Goal: Task Accomplishment & Management: Use online tool/utility

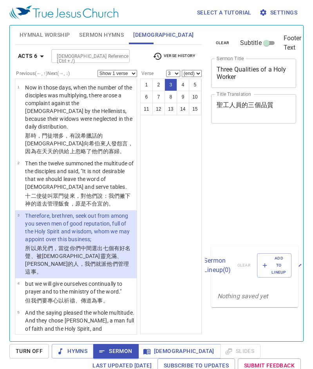
select select "3"
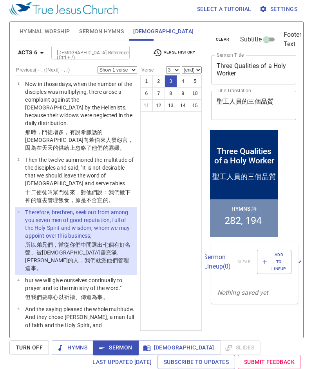
scroll to position [30, 0]
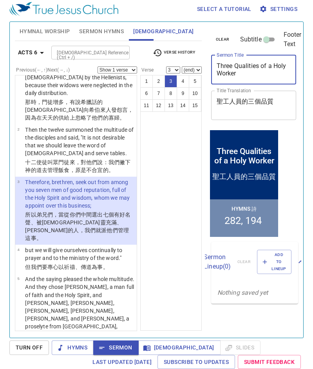
click at [231, 69] on textarea "Three Qualities of a Holy Worker" at bounding box center [253, 69] width 74 height 15
paste textarea "Faith Crosses Barriers"
type textarea "Faith Crosses Barriers"
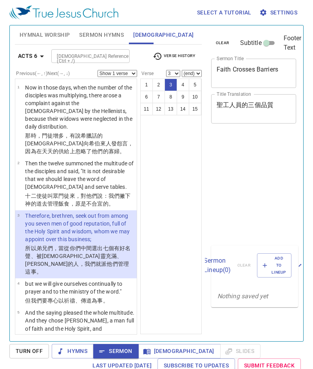
select select "3"
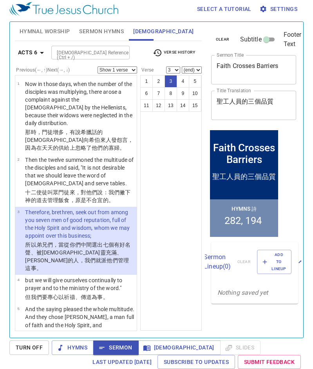
scroll to position [30, 0]
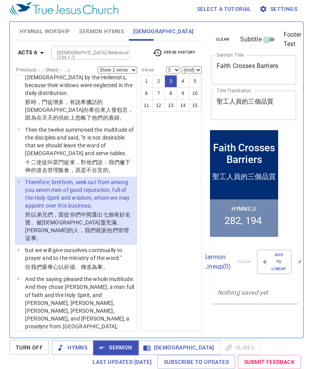
click at [236, 103] on textarea "聖工人員的三個品質" at bounding box center [253, 105] width 74 height 15
paste textarea "信心跨越障礙"
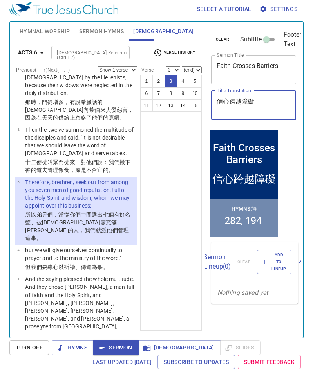
type textarea "信心跨越障礙"
click at [88, 32] on span "Sermon Hymns" at bounding box center [101, 32] width 45 height 10
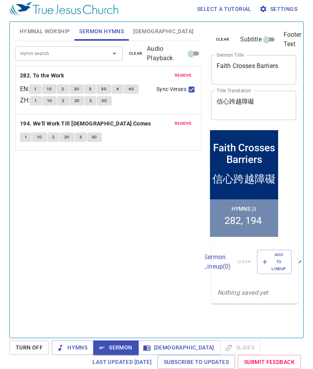
click at [178, 77] on span "remove" at bounding box center [183, 75] width 17 height 7
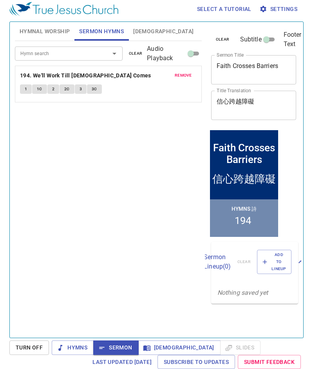
click at [178, 77] on span "remove" at bounding box center [183, 75] width 17 height 7
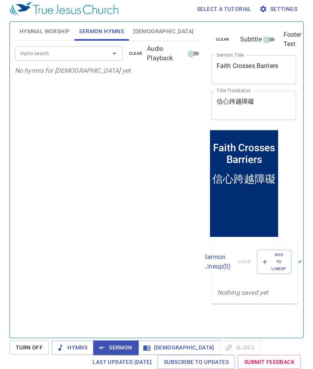
click at [51, 56] on input "Hymn search" at bounding box center [57, 53] width 80 height 9
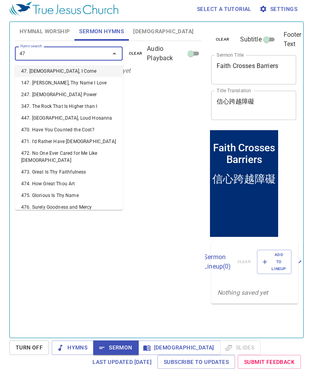
type input "473"
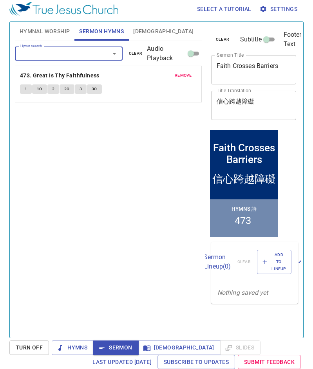
click at [45, 35] on span "Hymnal Worship" at bounding box center [45, 32] width 50 height 10
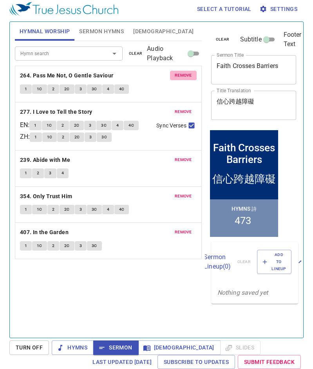
click at [189, 74] on span "remove" at bounding box center [183, 75] width 17 height 7
click at [189, 108] on span "remove" at bounding box center [183, 111] width 17 height 7
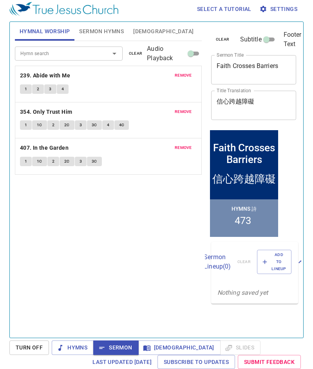
click at [189, 74] on span "remove" at bounding box center [183, 75] width 17 height 7
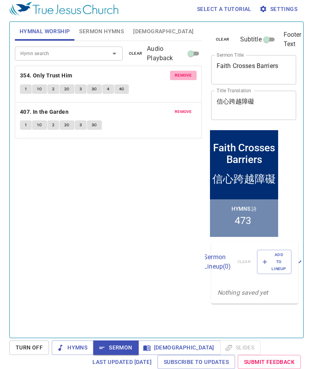
click at [189, 74] on span "remove" at bounding box center [183, 75] width 17 height 7
click at [189, 108] on span "remove" at bounding box center [183, 111] width 17 height 7
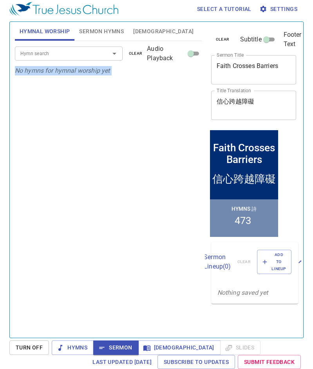
click at [189, 74] on p "No hymns for hymnal worship yet" at bounding box center [108, 70] width 187 height 9
click at [73, 56] on input "Hymn search" at bounding box center [57, 53] width 80 height 9
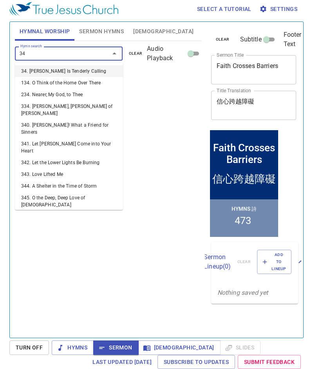
type input "345"
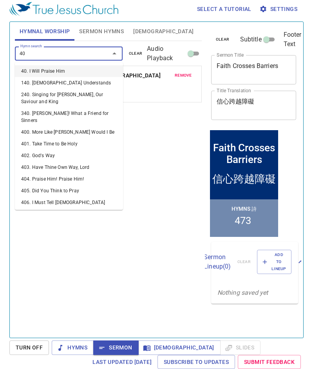
type input "407"
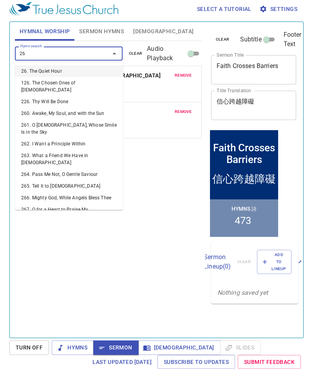
type input "263"
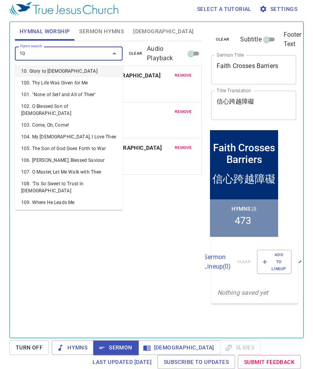
type input "108"
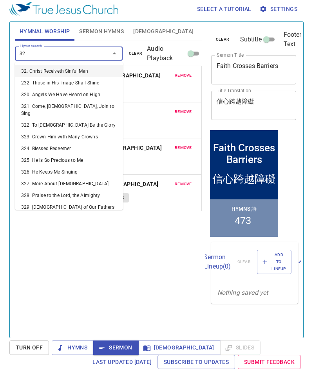
type input "325"
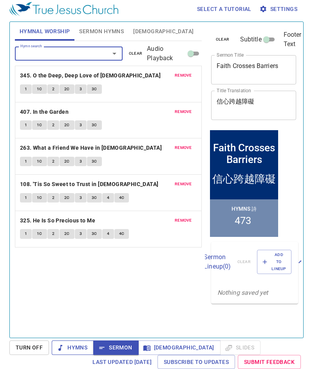
click at [72, 350] on span "Hymns" at bounding box center [72, 348] width 29 height 10
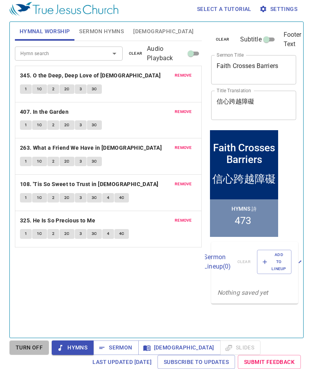
click at [23, 353] on button "Turn Off" at bounding box center [29, 348] width 40 height 14
click at [72, 348] on span "Hymns" at bounding box center [72, 348] width 29 height 10
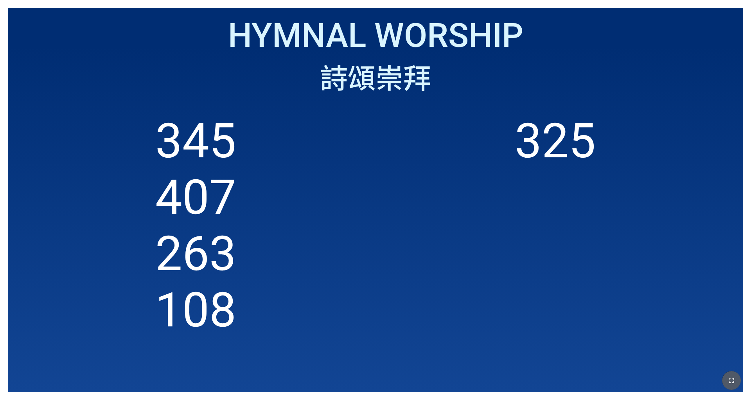
drag, startPoint x: 728, startPoint y: 382, endPoint x: 728, endPoint y: 405, distance: 22.7
click at [313, 250] on icon "button" at bounding box center [731, 380] width 9 height 9
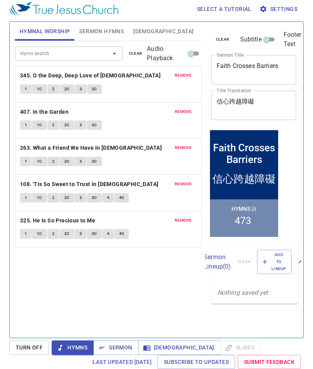
scroll to position [4, 0]
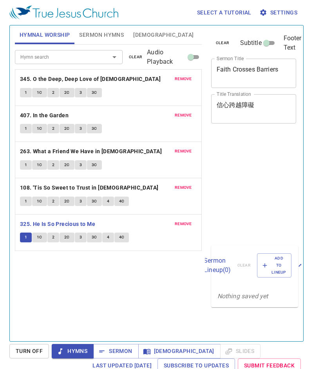
scroll to position [4, 0]
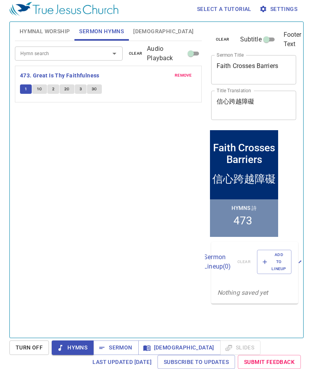
scroll to position [4, 0]
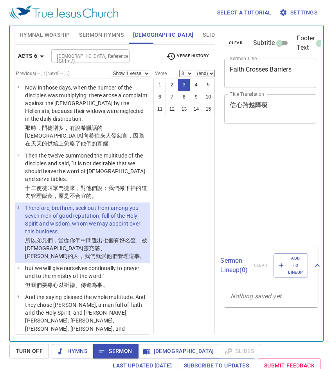
select select "3"
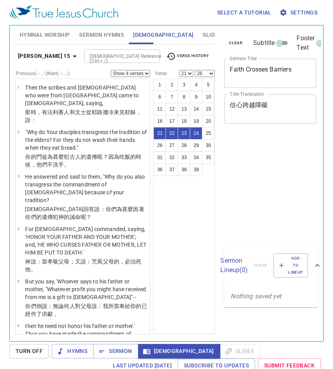
select select "4"
select select "21"
select select "28"
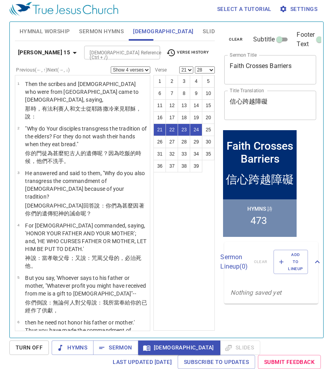
scroll to position [751, 0]
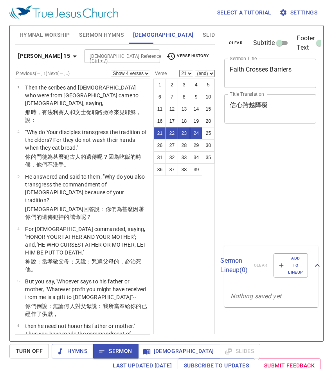
select select "4"
select select "21"
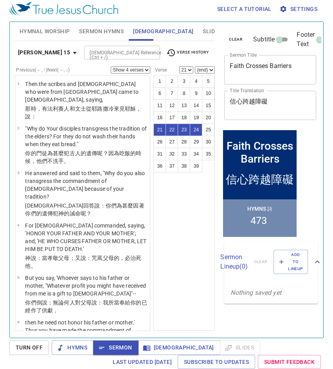
scroll to position [712, 0]
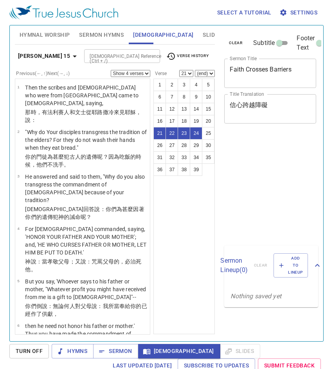
select select "4"
select select "21"
select select "4"
select select "21"
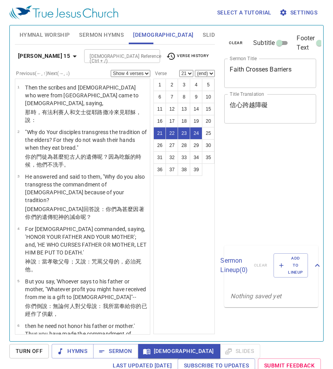
scroll to position [4, 0]
select select "4"
select select "25"
select select "4"
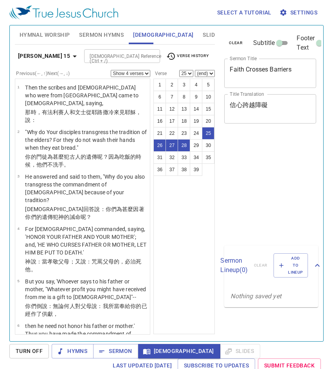
select select "25"
select select "4"
select select "25"
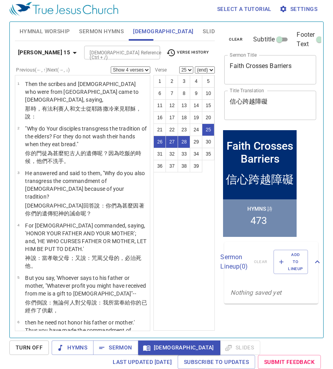
scroll to position [882, 0]
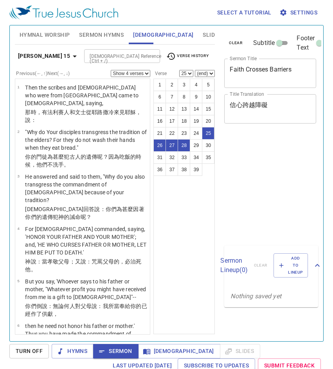
select select "4"
select select "25"
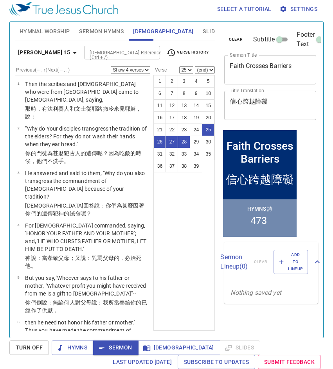
scroll to position [882, 0]
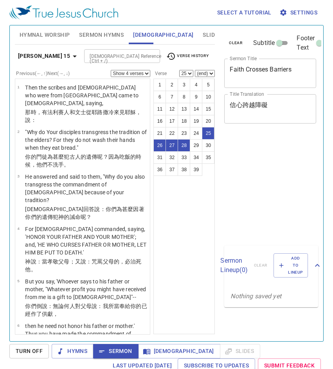
select select "4"
select select "25"
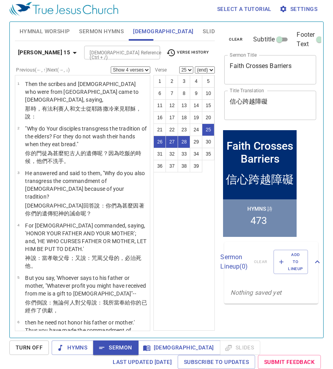
scroll to position [882, 0]
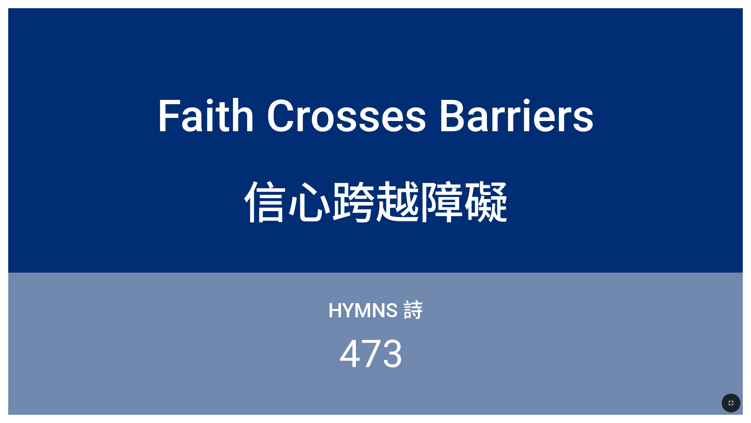
click at [606, 183] on div "信心跨越障礙" at bounding box center [375, 194] width 735 height 89
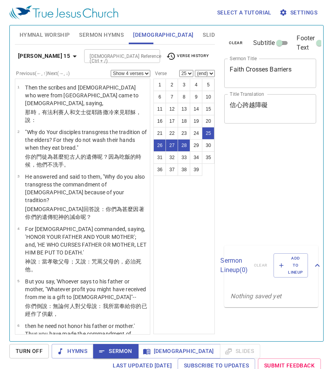
select select "4"
select select "25"
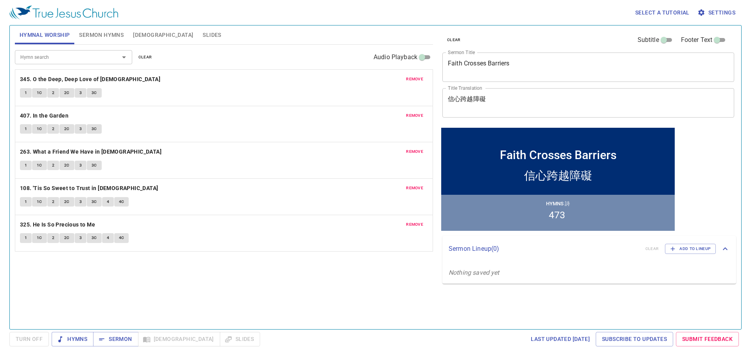
click at [333, 77] on span "remove" at bounding box center [414, 79] width 17 height 7
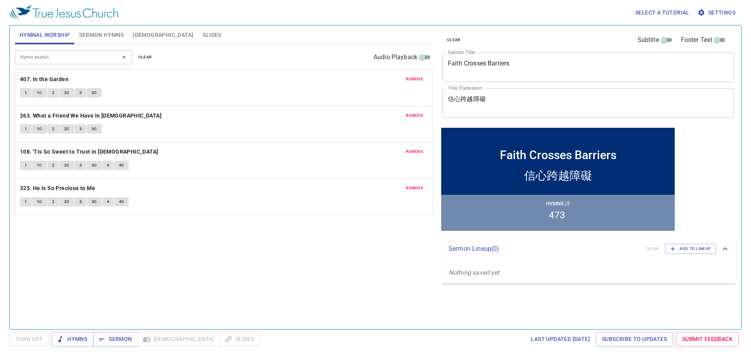
click at [333, 77] on span "remove" at bounding box center [414, 79] width 17 height 7
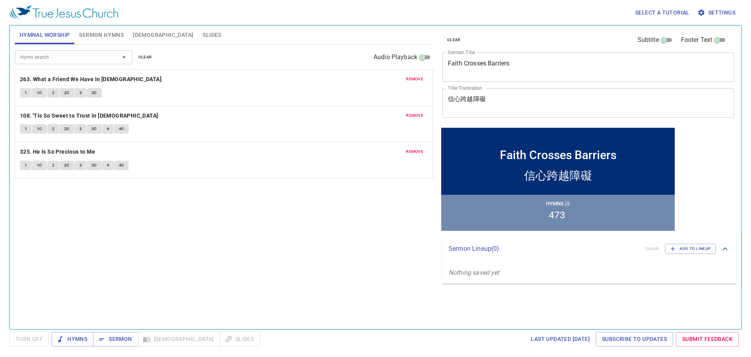
click at [333, 77] on span "remove" at bounding box center [414, 79] width 17 height 7
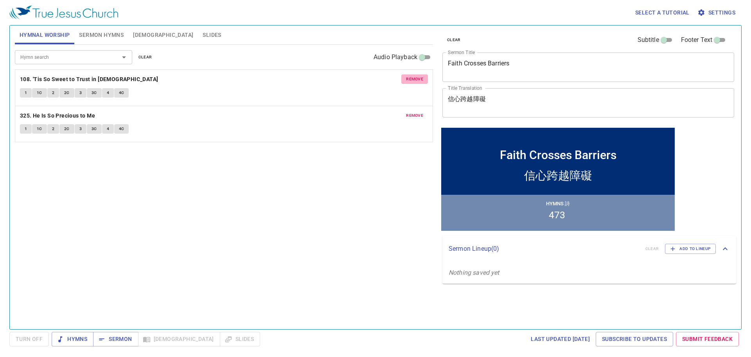
click at [333, 77] on span "remove" at bounding box center [414, 79] width 17 height 7
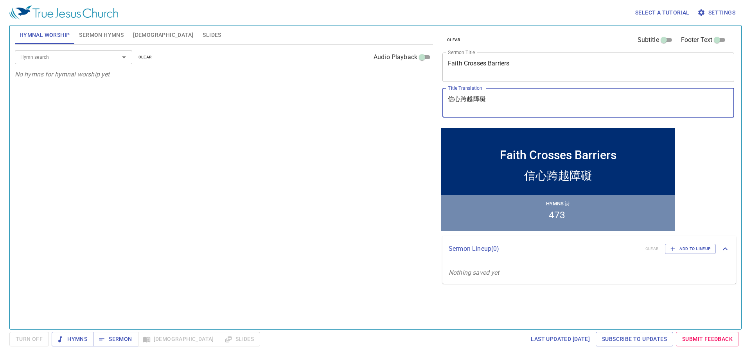
drag, startPoint x: 502, startPoint y: 102, endPoint x: 412, endPoint y: 108, distance: 90.3
click at [333, 108] on div "Hymnal Worship Sermon Hymns Bible Slides Hymn search Hymn search clear Audio Pl…" at bounding box center [376, 173] width 728 height 303
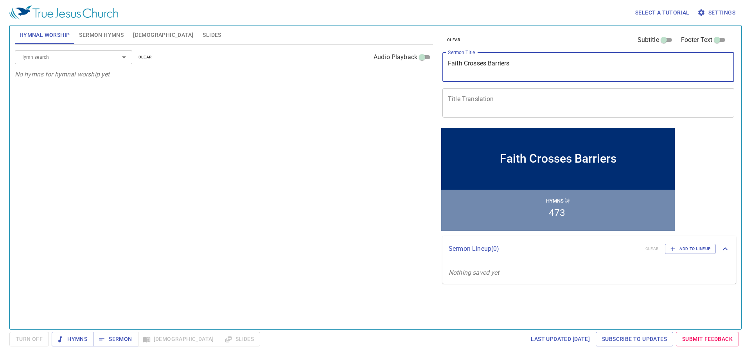
drag, startPoint x: 520, startPoint y: 64, endPoint x: 398, endPoint y: 81, distance: 122.9
click at [333, 81] on div "Hymnal Worship Sermon Hymns Bible Slides Hymn search Hymn search clear Audio Pl…" at bounding box center [376, 173] width 728 height 303
click at [109, 38] on span "Sermon Hymns" at bounding box center [101, 35] width 45 height 10
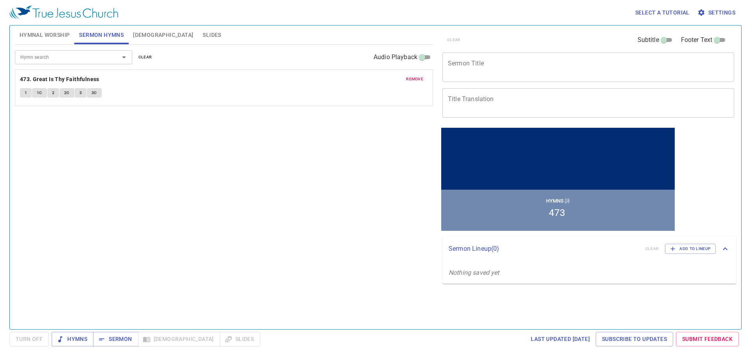
click at [333, 78] on span "remove" at bounding box center [414, 79] width 17 height 7
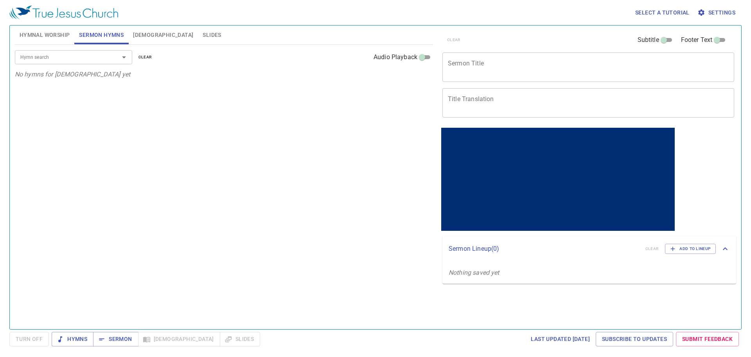
click at [70, 59] on input "Hymn search" at bounding box center [62, 56] width 90 height 9
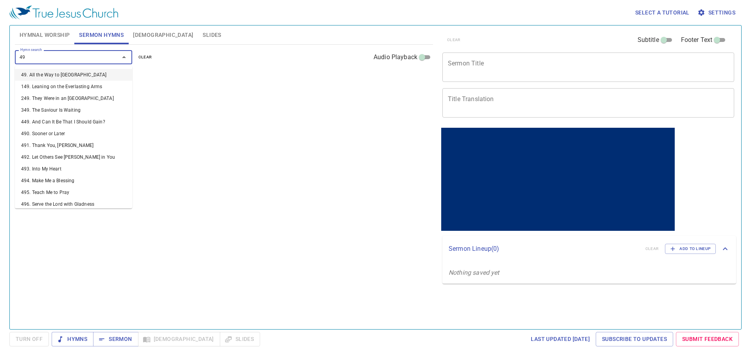
type input "492"
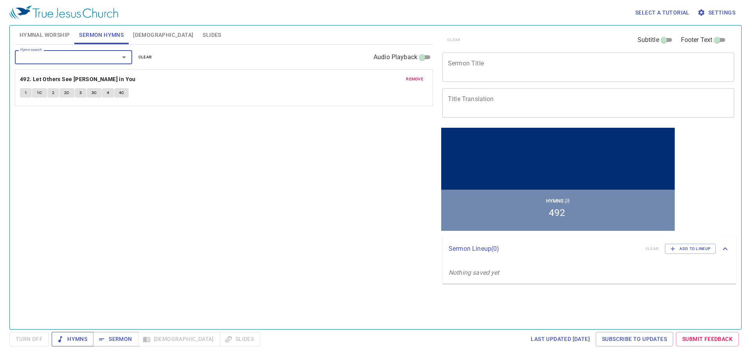
click at [81, 341] on span "Hymns" at bounding box center [72, 339] width 29 height 10
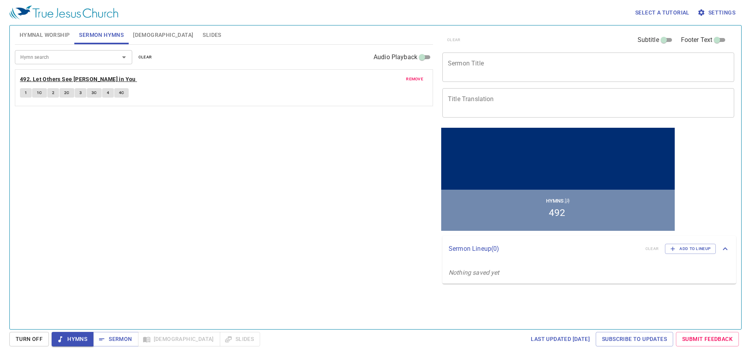
click at [70, 80] on b "492. Let Others See [PERSON_NAME] in You" at bounding box center [78, 79] width 116 height 10
click at [23, 89] on button "1" at bounding box center [26, 92] width 12 height 9
click at [41, 92] on span "1C" at bounding box center [39, 92] width 5 height 7
click at [25, 337] on span "Turn Off" at bounding box center [29, 339] width 27 height 10
click at [139, 33] on span "[DEMOGRAPHIC_DATA]" at bounding box center [163, 35] width 60 height 10
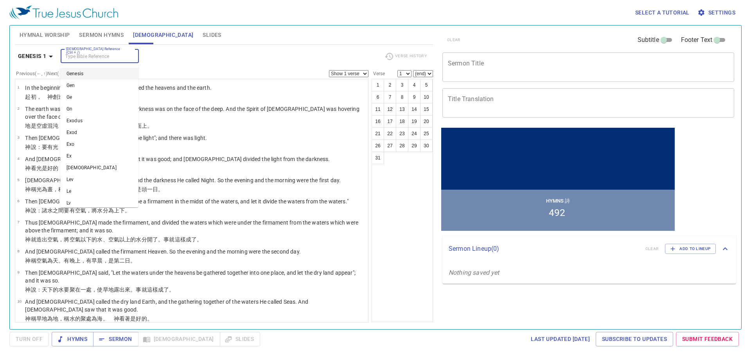
click at [98, 56] on input "[DEMOGRAPHIC_DATA] Reference (Ctrl + /)" at bounding box center [93, 56] width 61 height 9
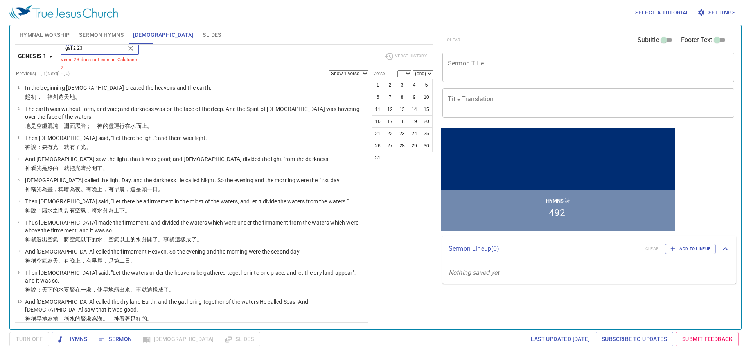
click at [85, 50] on input "gal 2 23" at bounding box center [93, 48] width 61 height 9
click at [76, 49] on input "gal 2 23" at bounding box center [93, 48] width 61 height 9
click at [76, 49] on input "gal 2323" at bounding box center [93, 48] width 61 height 9
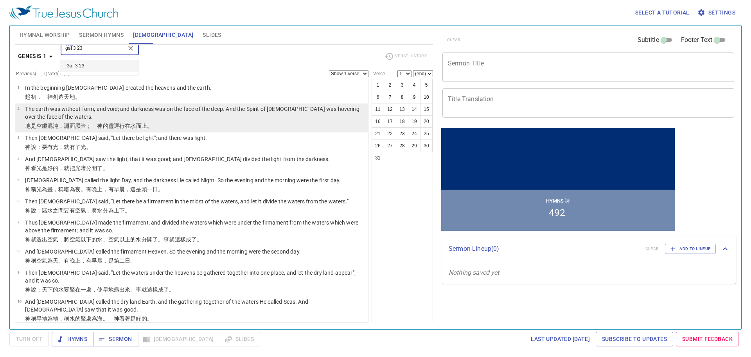
type input "gal 3 23"
select select "23"
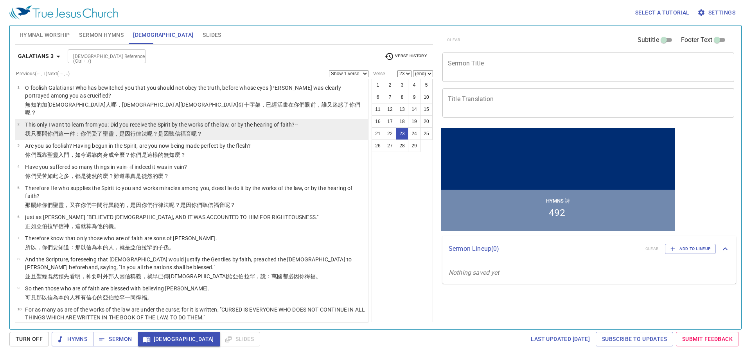
scroll to position [436, 0]
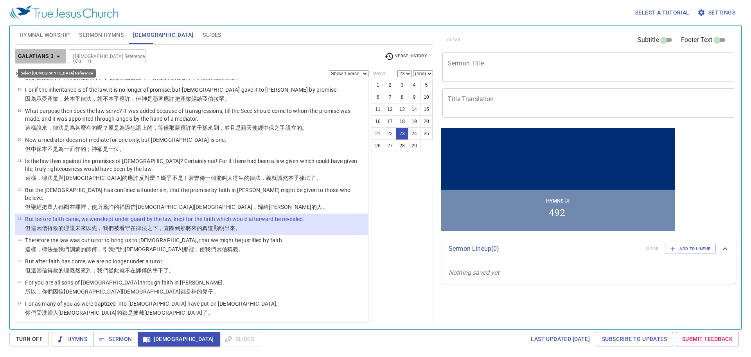
click at [58, 59] on icon "button" at bounding box center [58, 56] width 9 height 9
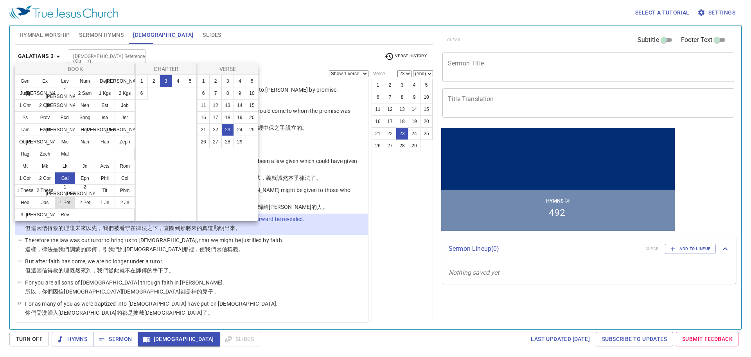
click at [70, 202] on button "1 Pet" at bounding box center [65, 202] width 20 height 13
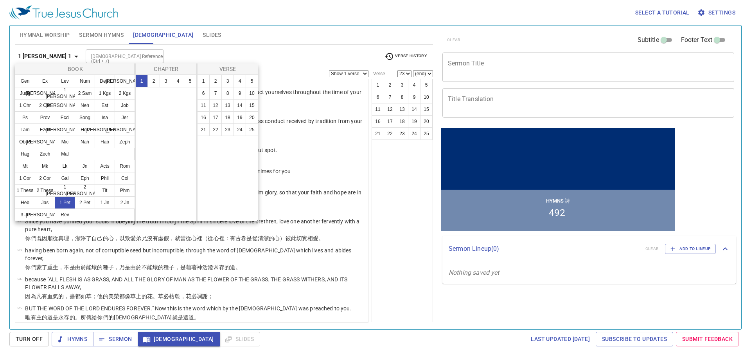
scroll to position [0, 0]
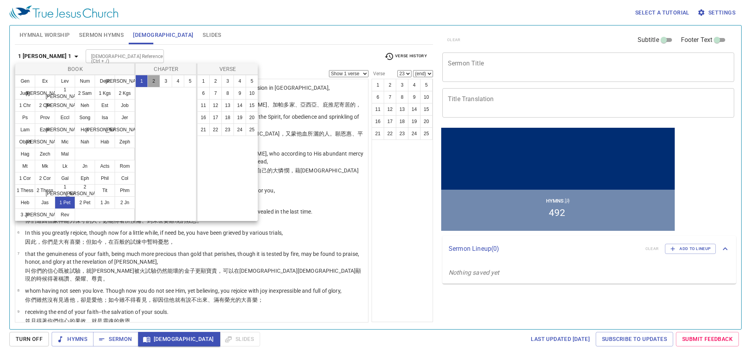
click at [153, 77] on button "2" at bounding box center [154, 81] width 13 height 13
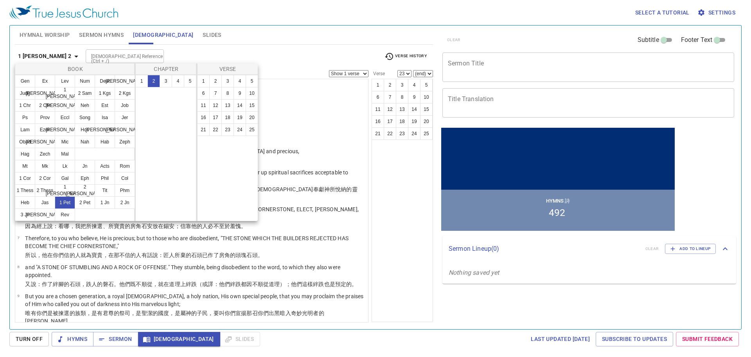
click at [237, 43] on div at bounding box center [375, 178] width 751 height 357
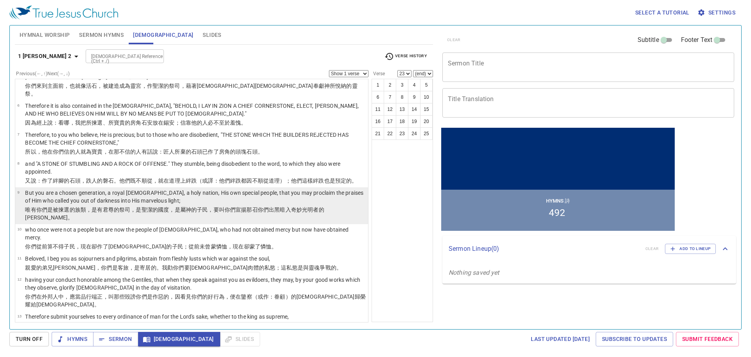
scroll to position [117, 0]
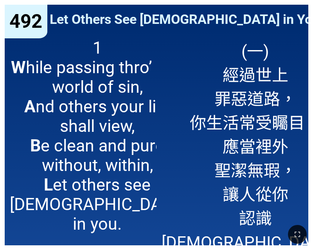
click at [201, 79] on span "(一) 經過世上 罪惡道路， 你生活常受矚目， 應當裡外 聖潔無瑕， 讓人從你 認識[DEMOGRAPHIC_DATA]。" at bounding box center [256, 145] width 188 height 215
click at [167, 62] on span "(一) 經過世上 罪惡道路， 你生活常受矚目， 應當裡外 聖潔無瑕， 讓人從你 認識[DEMOGRAPHIC_DATA]。" at bounding box center [256, 145] width 188 height 215
click at [137, 74] on span "1 W hile passing thro’ this world of sin, A nd others your life shall view, B e…" at bounding box center [97, 136] width 175 height 196
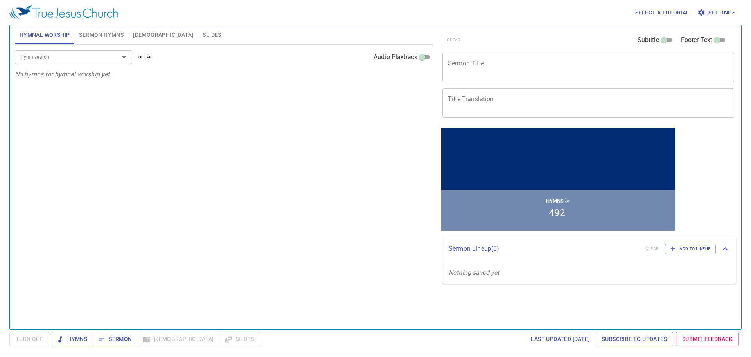
click at [117, 36] on span "Sermon Hymns" at bounding box center [101, 35] width 45 height 10
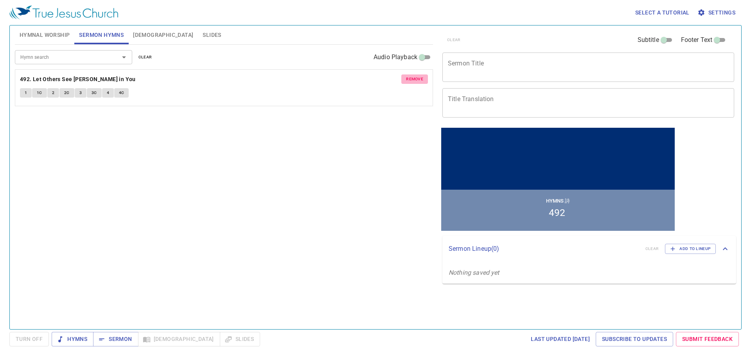
click at [405, 78] on button "remove" at bounding box center [415, 78] width 27 height 9
